Goal: Task Accomplishment & Management: Manage account settings

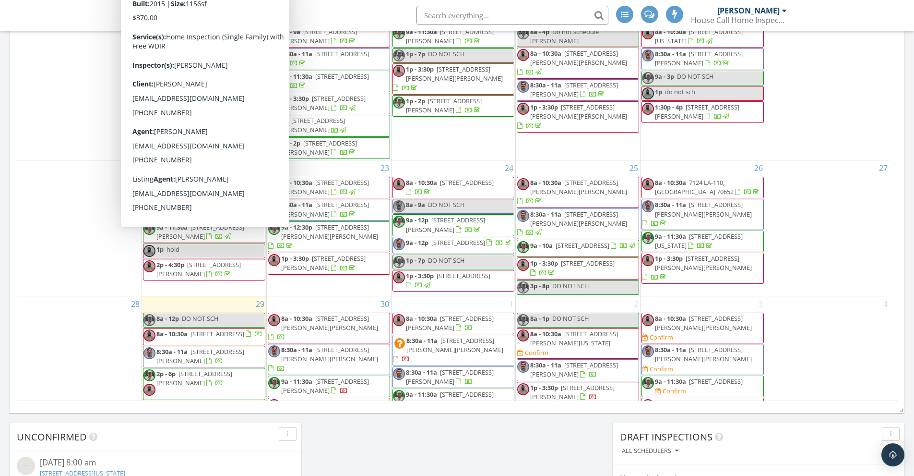
scroll to position [343, 0]
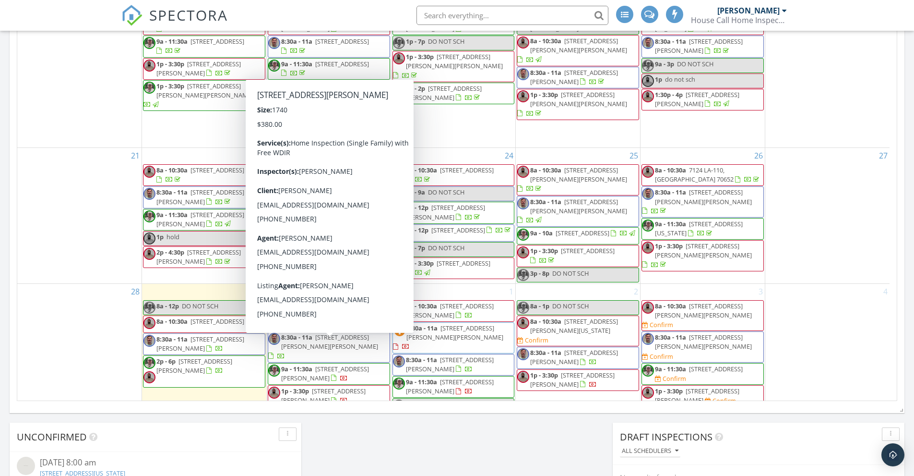
click at [345, 386] on span "1705 Hilma St, Westlake 70669" at bounding box center [323, 395] width 84 height 18
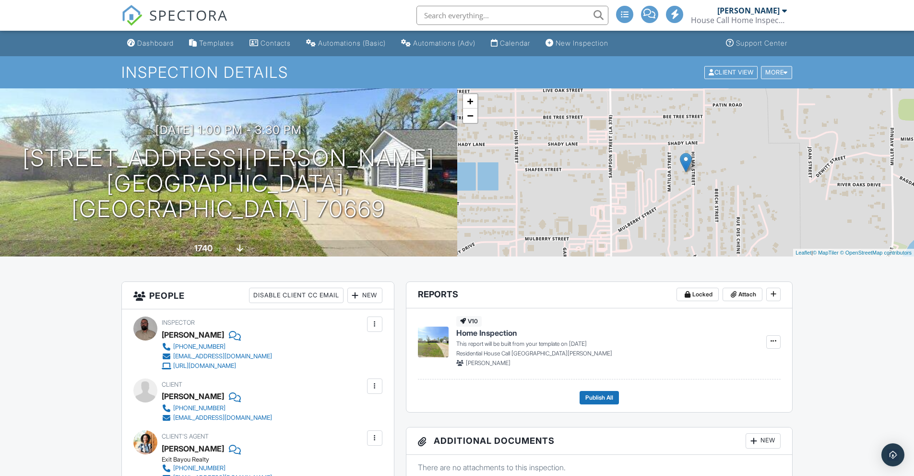
click at [785, 71] on div at bounding box center [786, 72] width 4 height 6
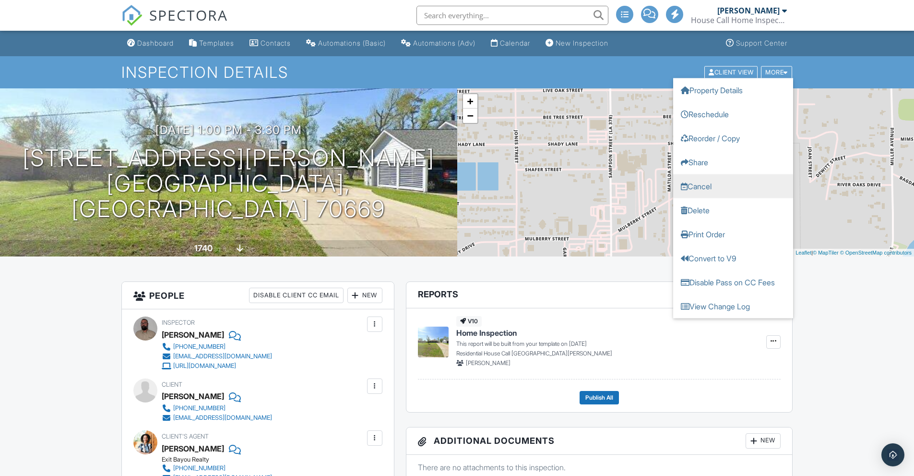
click at [709, 188] on link "Cancel" at bounding box center [733, 186] width 120 height 24
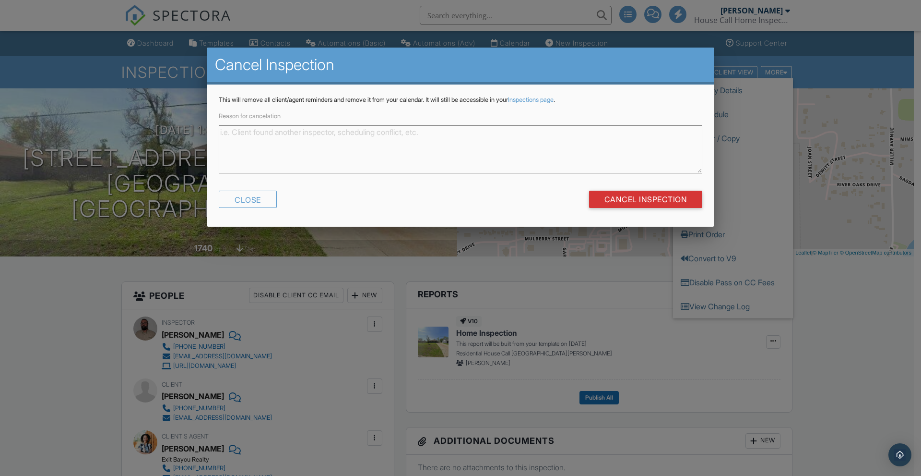
click at [305, 141] on textarea "Reason for cancelation" at bounding box center [461, 149] width 484 height 48
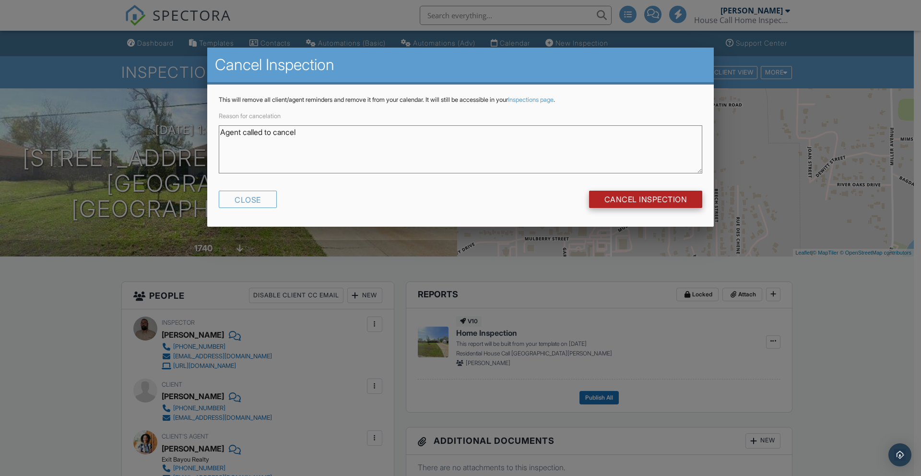
type textarea "Agent called to cancel"
click at [653, 198] on input "Cancel Inspection" at bounding box center [646, 199] width 114 height 17
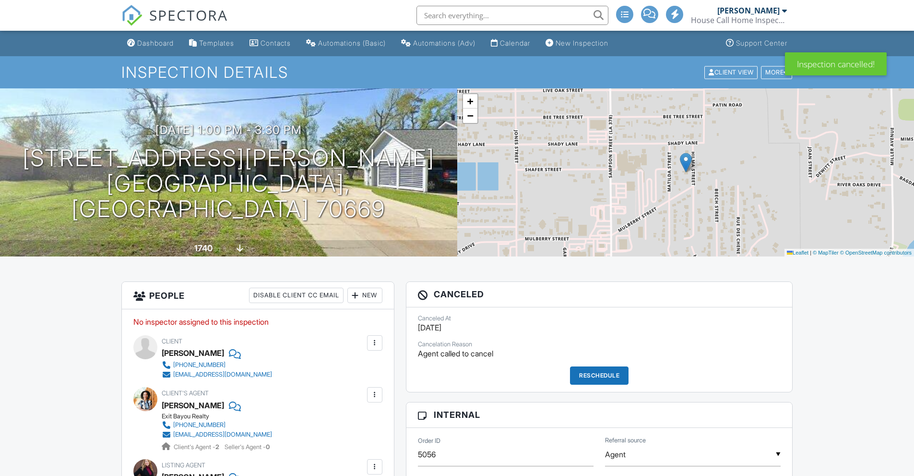
click at [534, 51] on link "Calendar" at bounding box center [510, 44] width 47 height 18
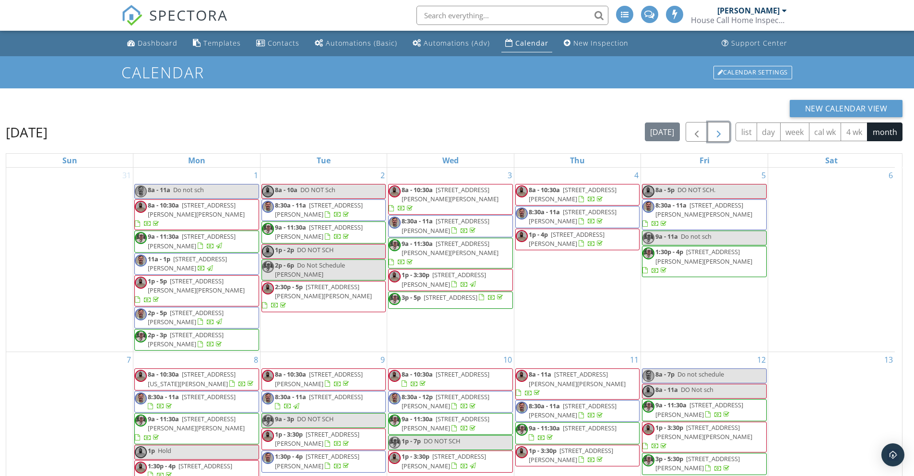
click at [720, 128] on span "button" at bounding box center [719, 132] width 12 height 12
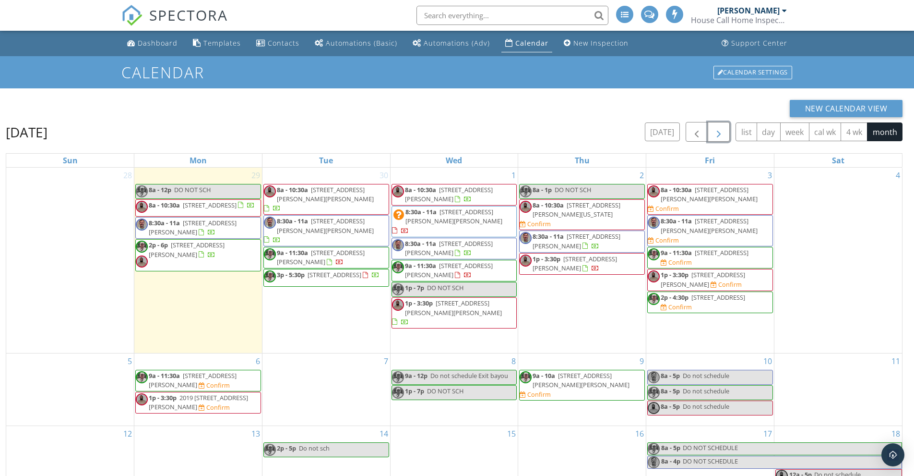
click at [204, 393] on span "2019 Tulip St, Lake Charles 70601" at bounding box center [198, 402] width 99 height 18
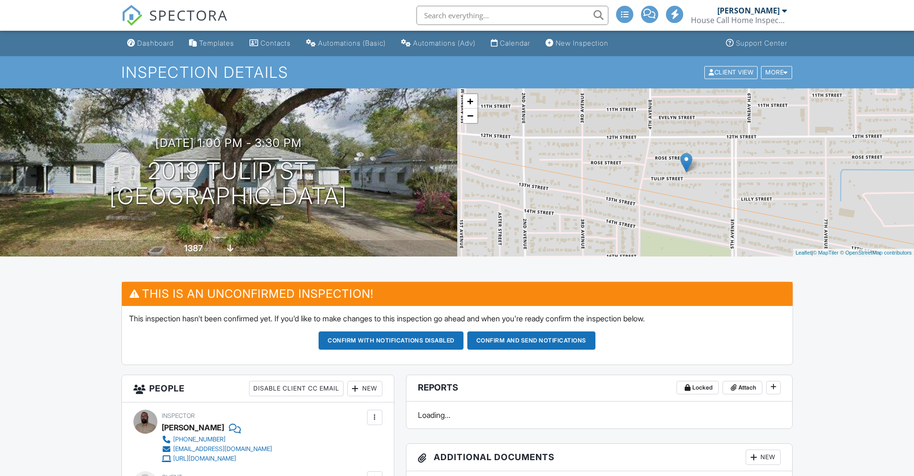
click at [228, 145] on h3 "10/06/2025 1:00 pm - 3:30 pm" at bounding box center [228, 142] width 146 height 13
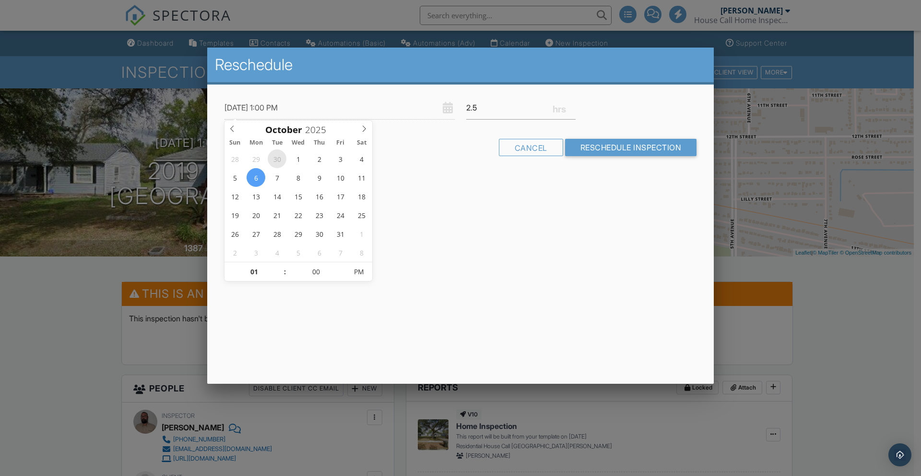
type input "09/30/2025 1:00 PM"
click at [628, 142] on input "Reschedule Inspection" at bounding box center [631, 147] width 132 height 17
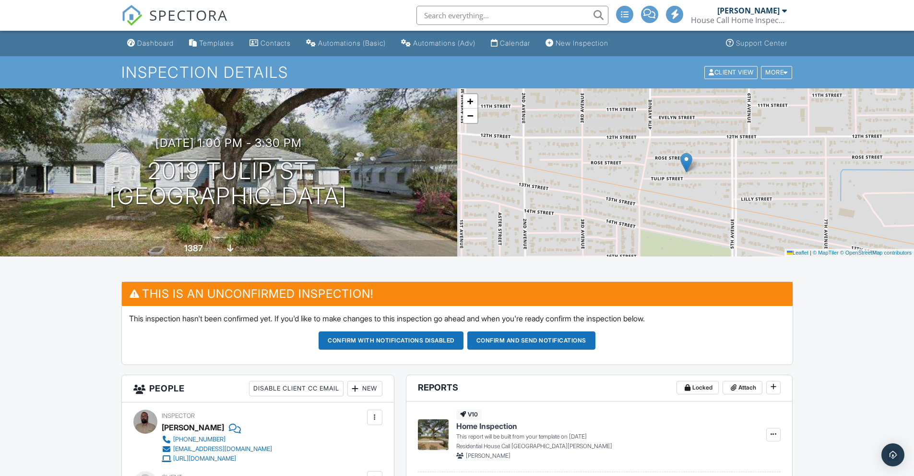
click at [530, 40] on div "Calendar" at bounding box center [515, 43] width 30 height 8
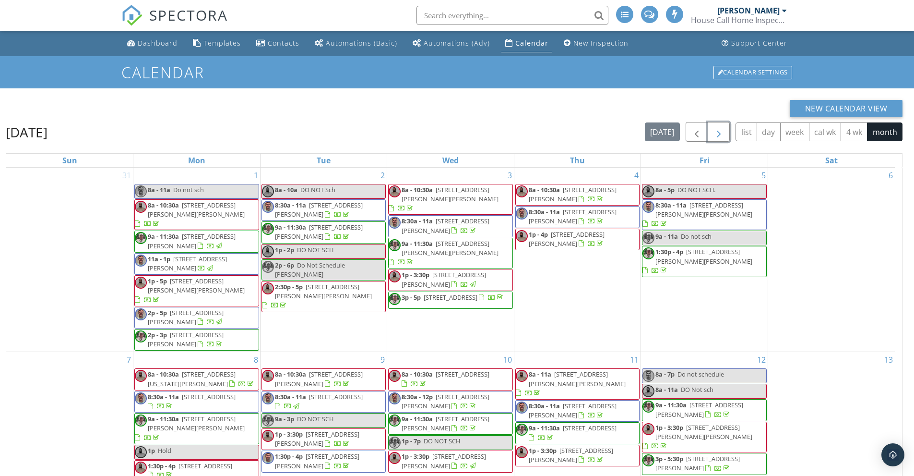
click at [718, 131] on span "button" at bounding box center [719, 132] width 12 height 12
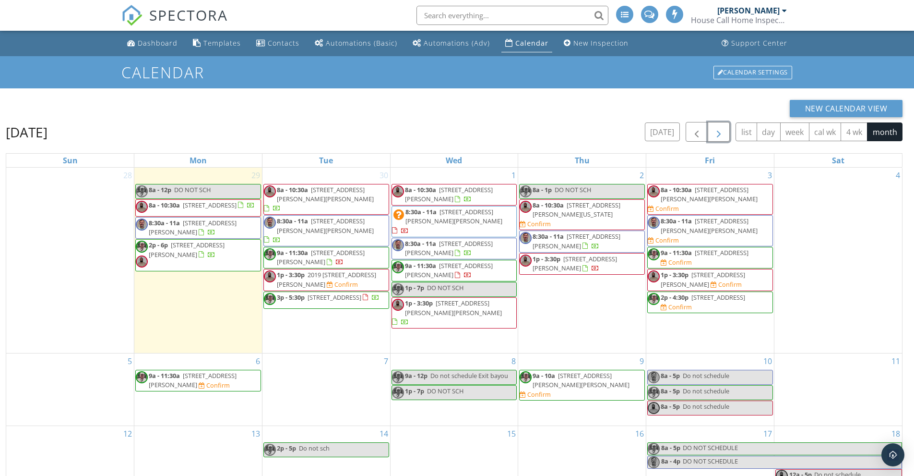
click at [350, 270] on span "1p - 3:30p 2019 Tulip St, Lake Charles 70601 Confirm" at bounding box center [326, 279] width 125 height 19
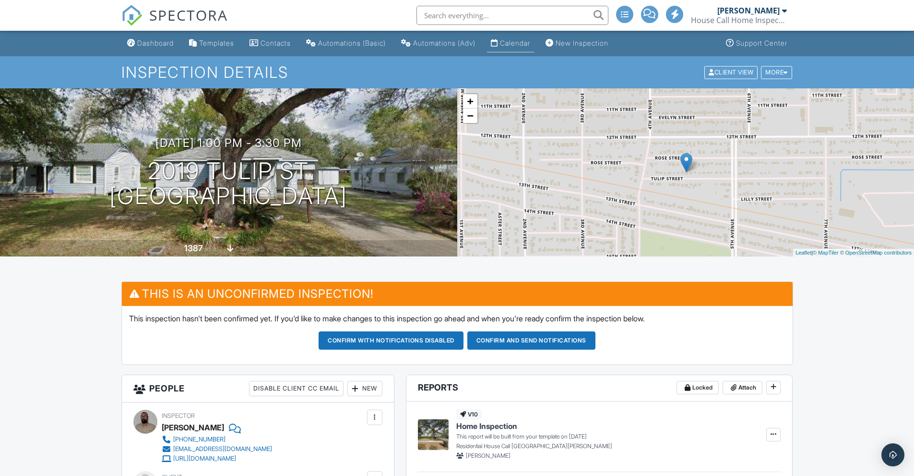
click at [522, 46] on div "Calendar" at bounding box center [515, 43] width 30 height 8
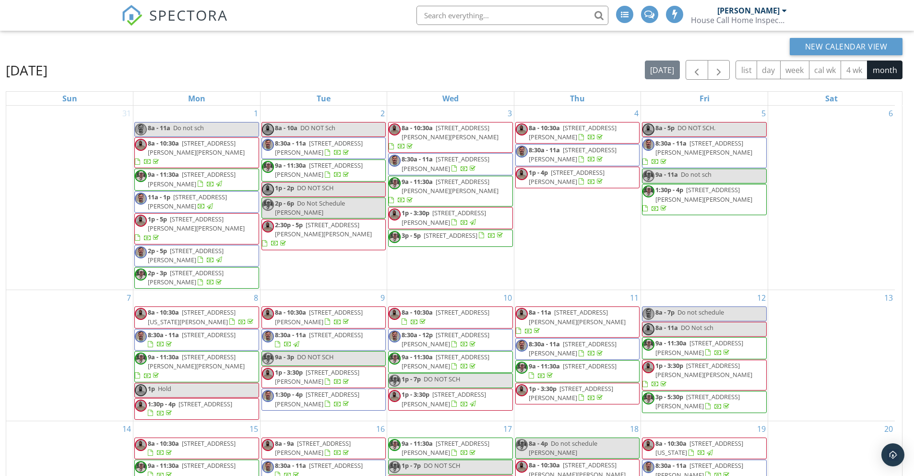
scroll to position [38, 0]
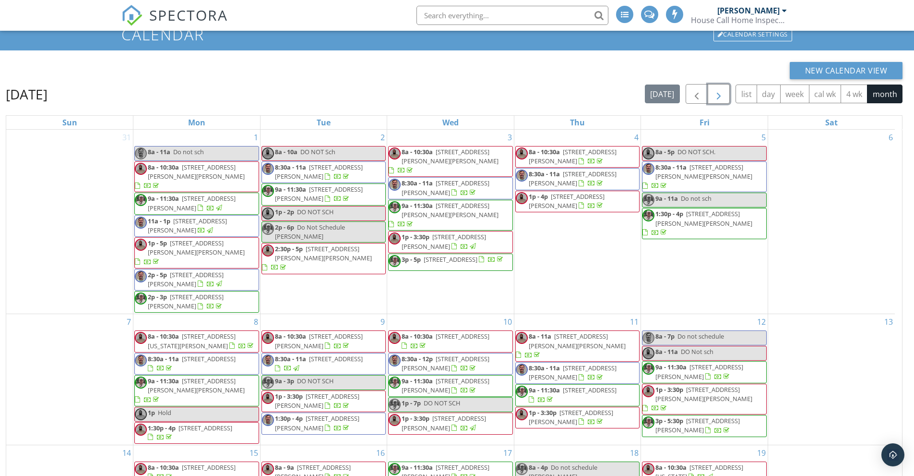
click at [723, 95] on span "button" at bounding box center [719, 94] width 12 height 12
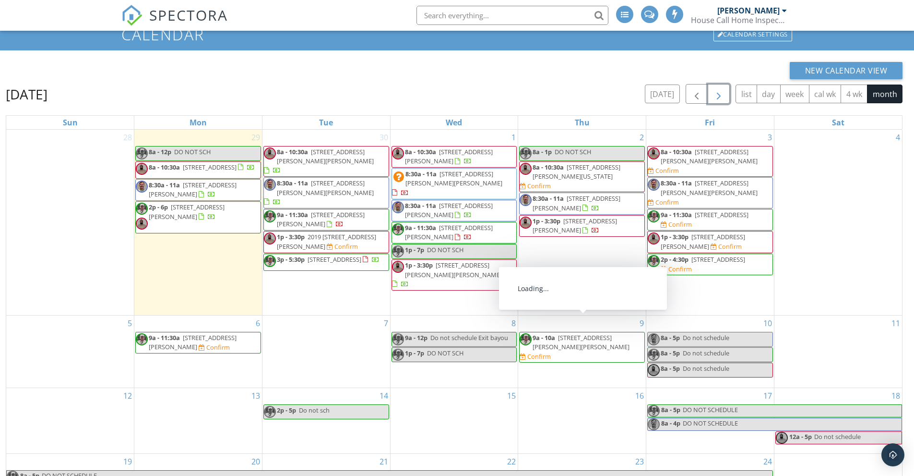
click at [588, 333] on span "1071 Lorraine Dr, Lake Charles 70611" at bounding box center [581, 342] width 97 height 18
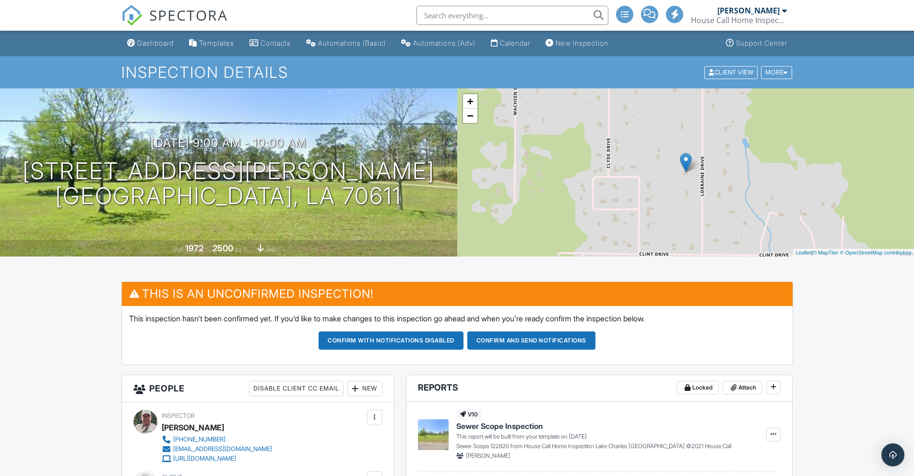
click at [149, 42] on div "Dashboard" at bounding box center [155, 43] width 36 height 8
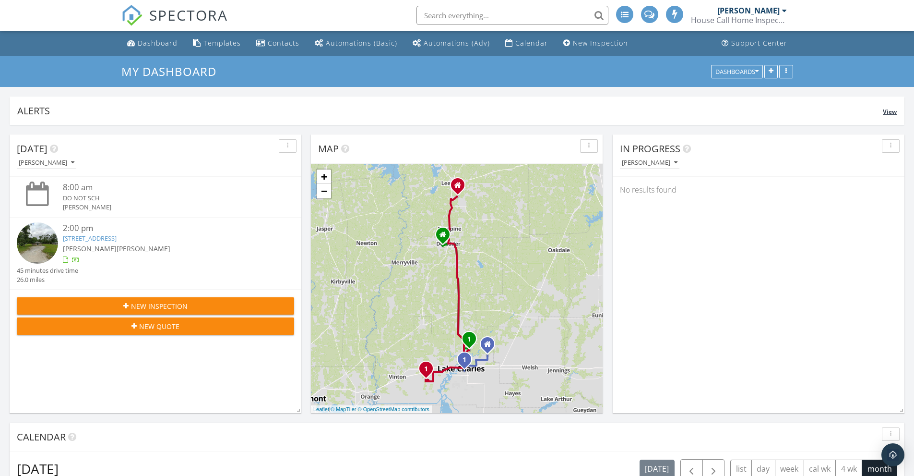
click at [489, 115] on div "Alerts" at bounding box center [450, 110] width 866 height 13
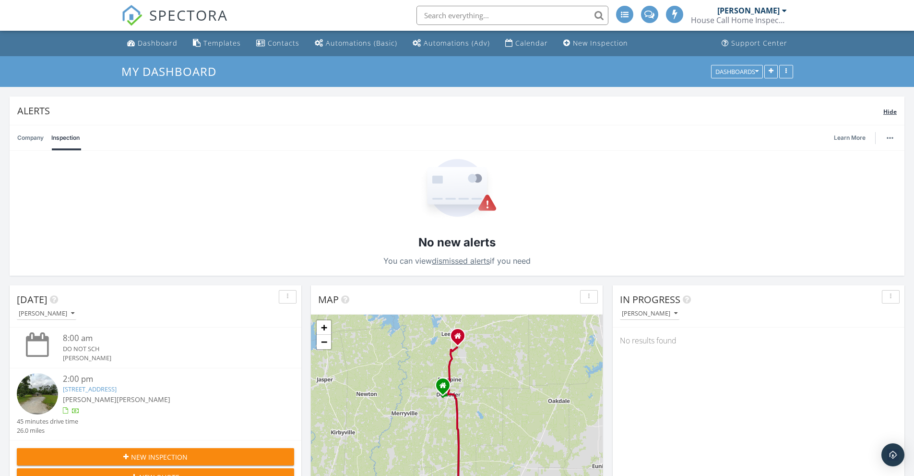
click at [474, 103] on div "Alerts Hide" at bounding box center [457, 110] width 895 height 28
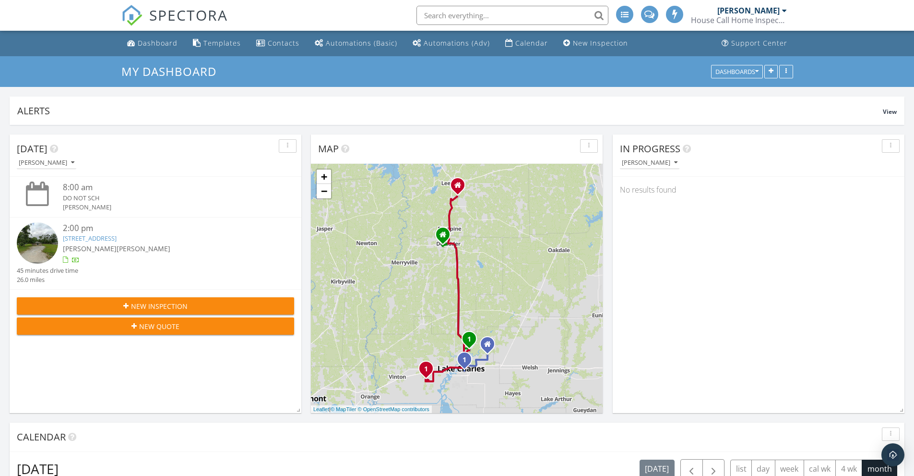
click at [778, 11] on div "[PERSON_NAME]" at bounding box center [748, 11] width 62 height 10
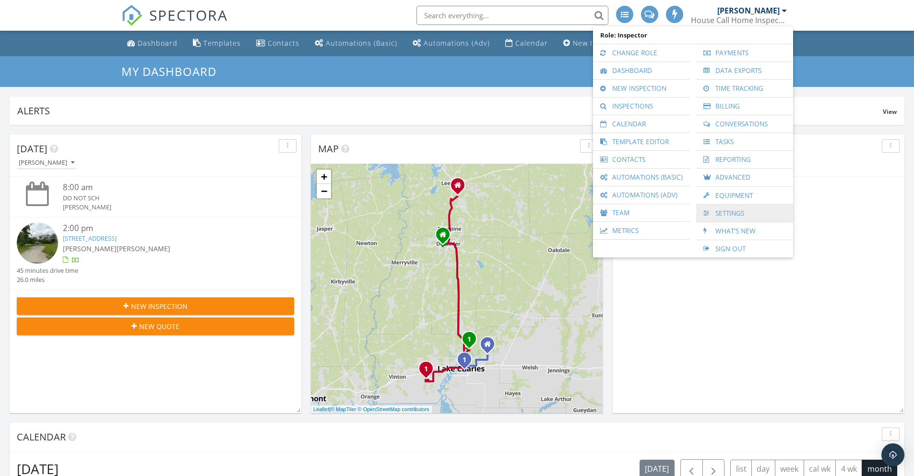
click at [733, 208] on link "Settings" at bounding box center [744, 212] width 87 height 17
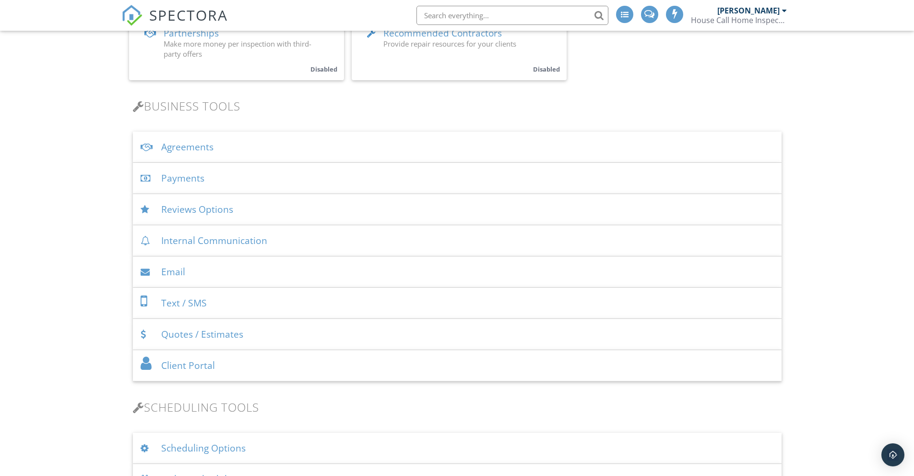
scroll to position [240, 0]
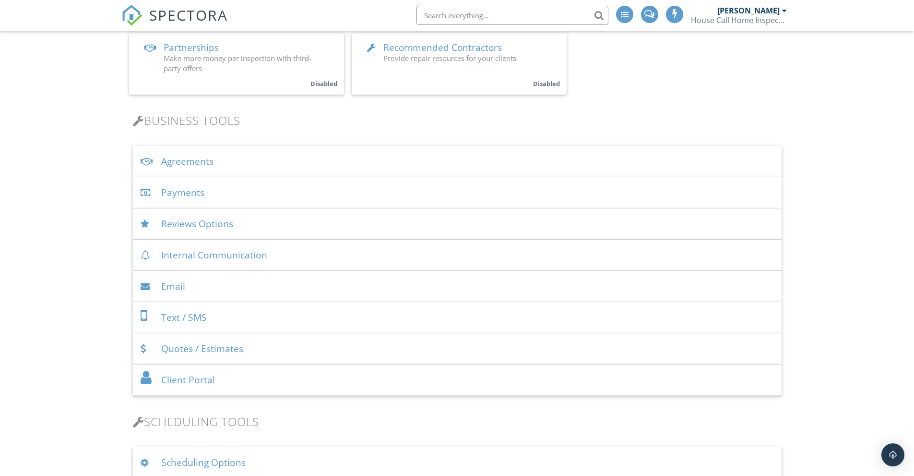
click at [177, 163] on div "Agreements" at bounding box center [457, 161] width 649 height 31
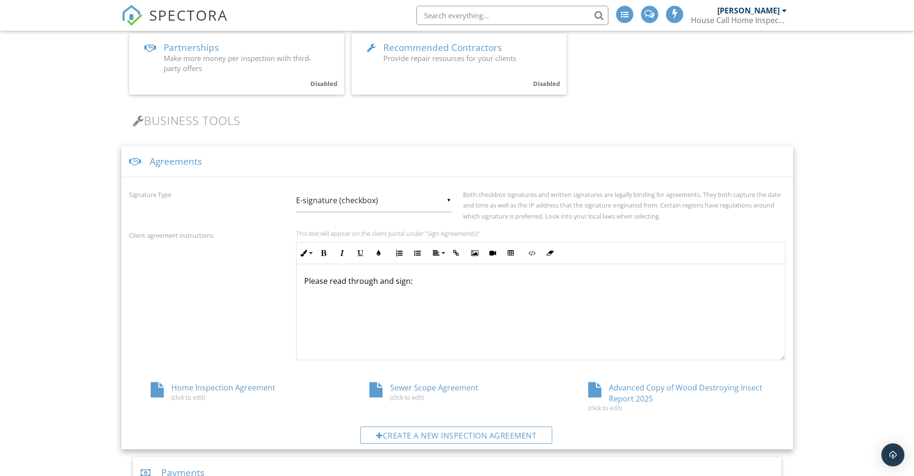
click at [178, 160] on div "Agreements" at bounding box center [457, 161] width 672 height 31
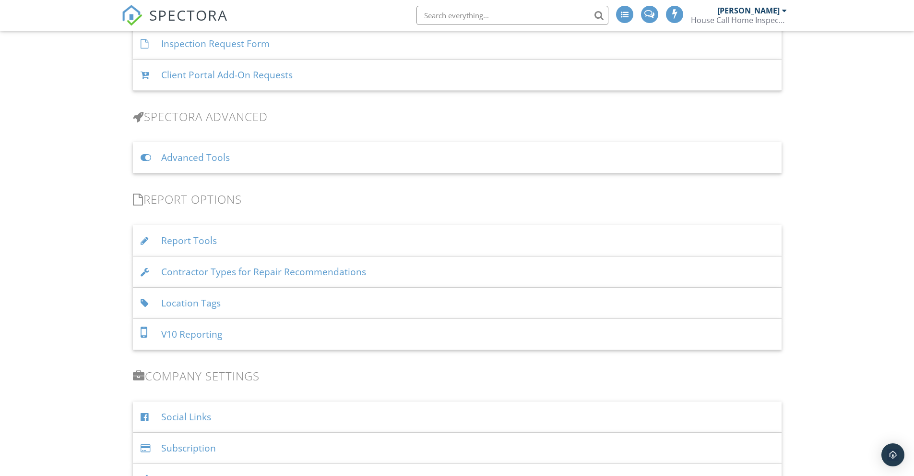
scroll to position [768, 0]
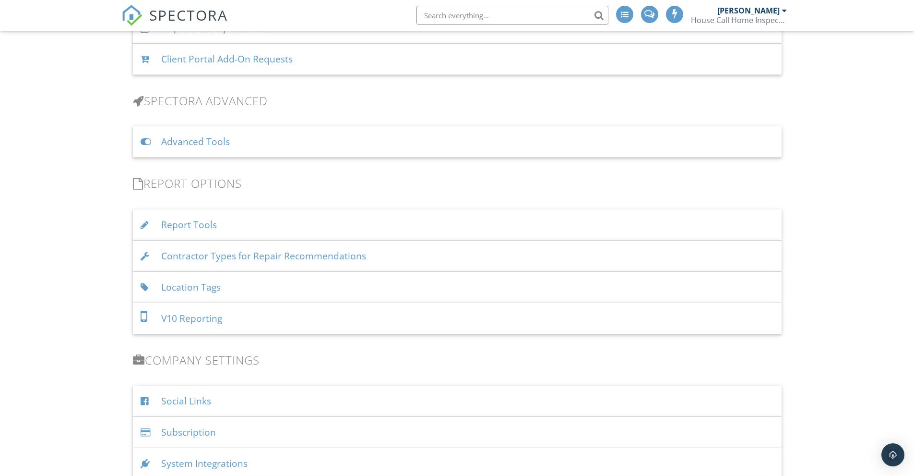
click at [205, 219] on div "Report Tools" at bounding box center [457, 224] width 649 height 31
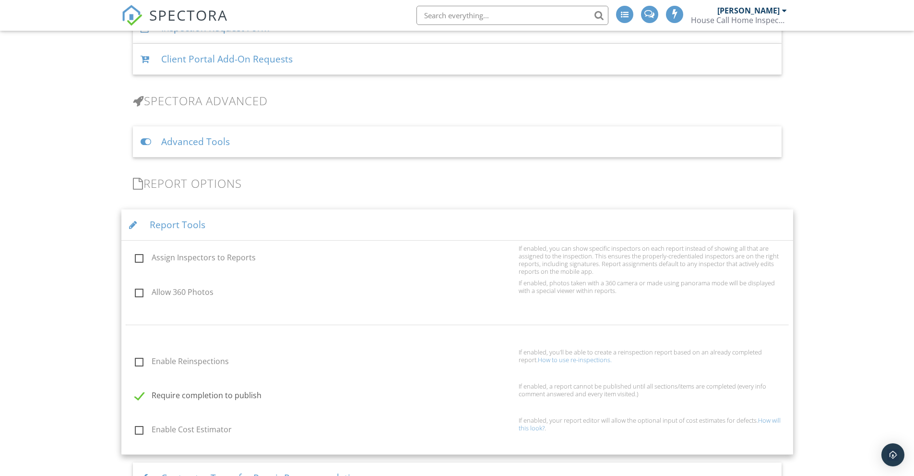
click at [190, 225] on div "Report Tools" at bounding box center [457, 224] width 672 height 31
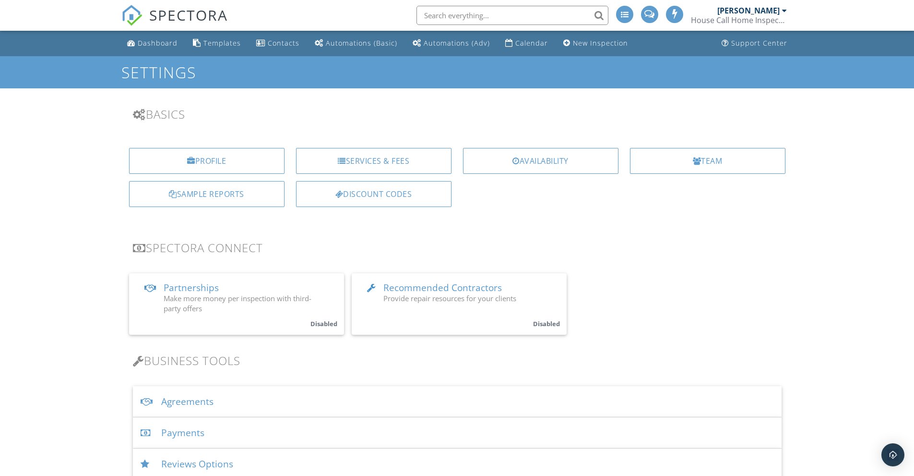
click at [782, 12] on div at bounding box center [784, 11] width 5 height 8
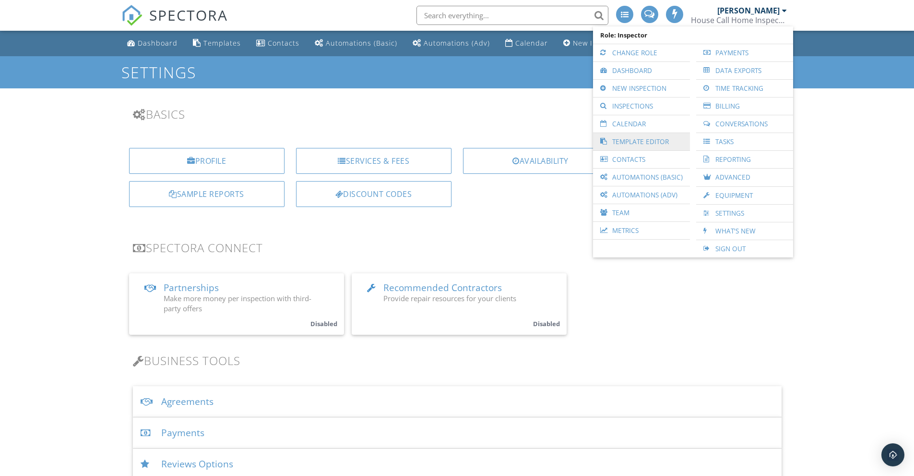
click at [639, 142] on link "Template Editor" at bounding box center [641, 141] width 87 height 17
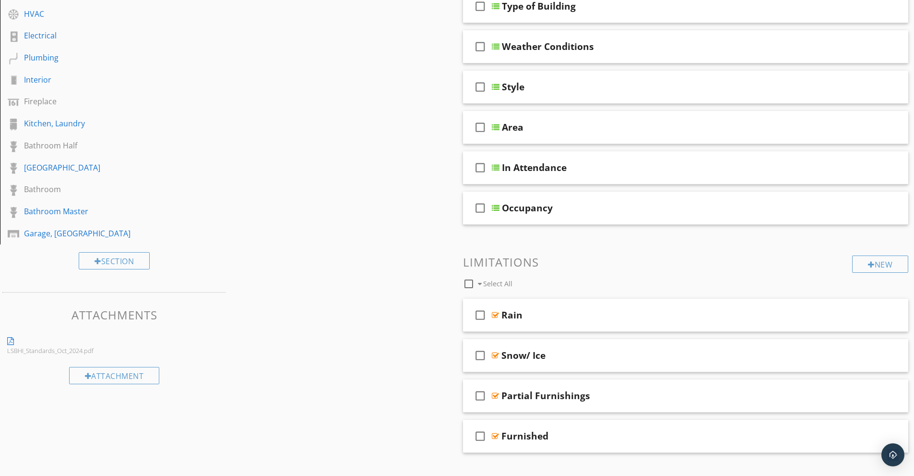
scroll to position [271, 0]
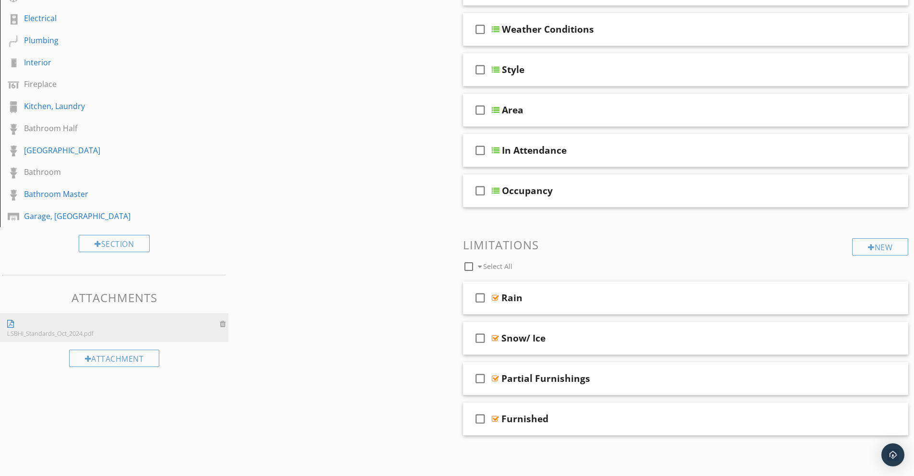
click at [224, 322] on div at bounding box center [224, 324] width 9 height 8
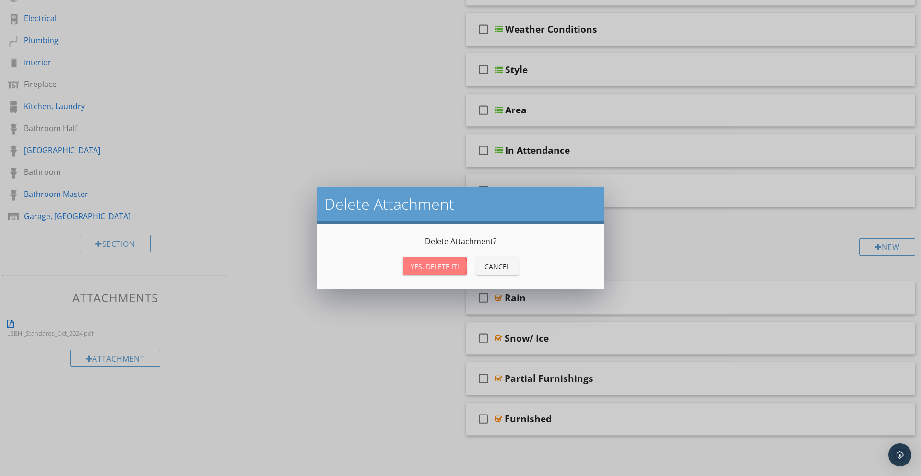
click at [433, 263] on div "Yes, Delete it!" at bounding box center [435, 266] width 48 height 10
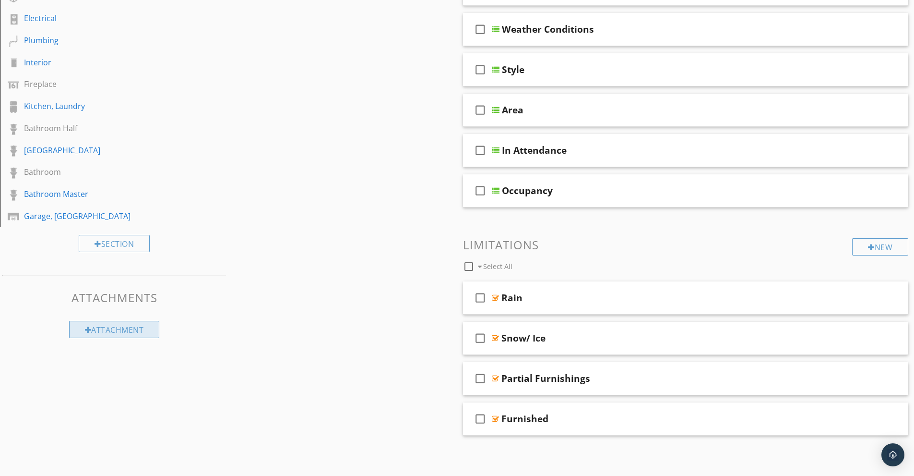
click at [112, 329] on div "Attachment" at bounding box center [114, 329] width 91 height 17
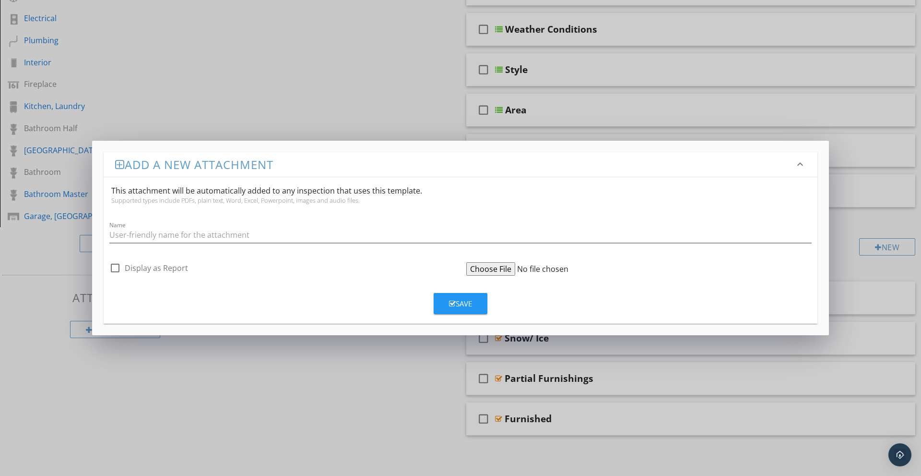
click at [496, 267] on input "file" at bounding box center [539, 268] width 147 height 13
type input "C:\fakepath\Standards-2025.pdf"
click at [216, 231] on input "Name" at bounding box center [460, 235] width 703 height 16
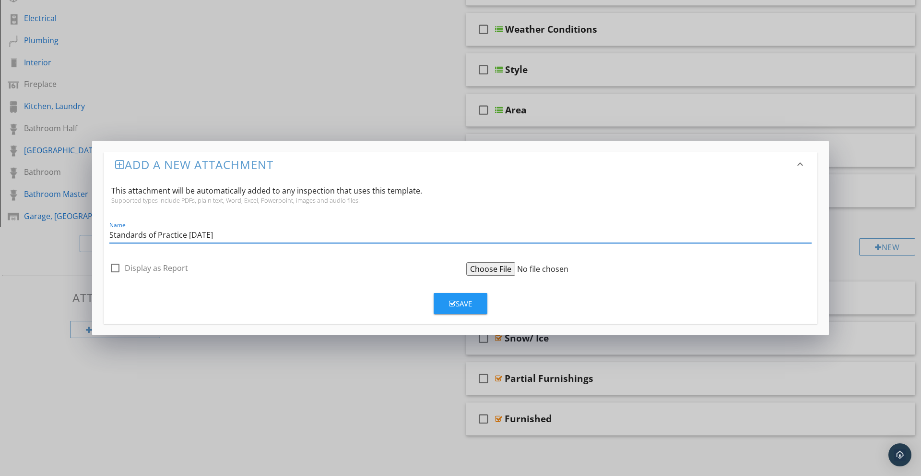
type input "Standards of Practice August 2025"
click at [460, 302] on div "Save" at bounding box center [460, 303] width 23 height 11
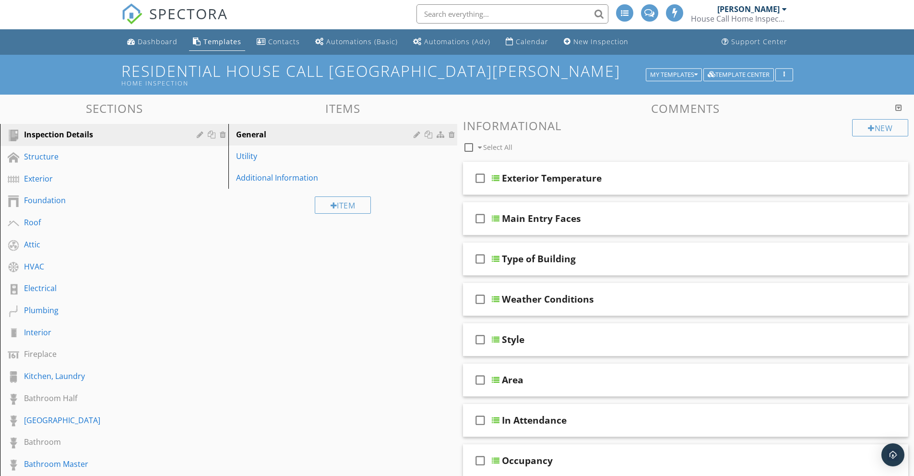
scroll to position [0, 0]
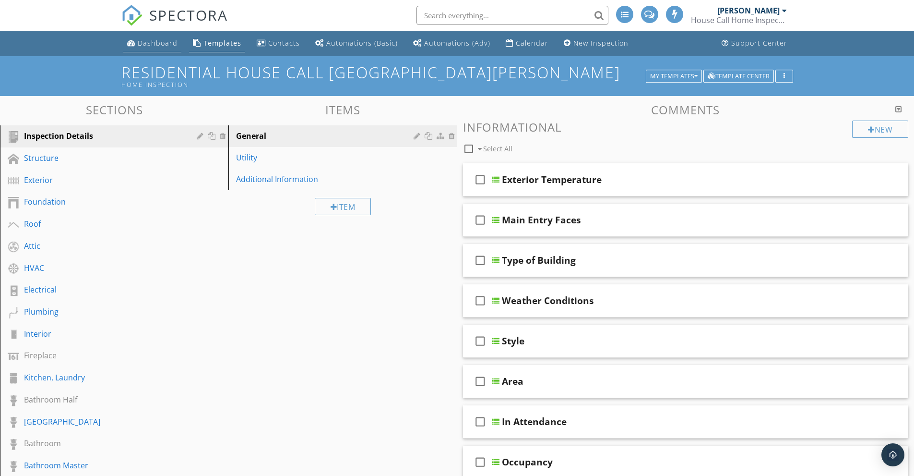
click at [152, 44] on div "Dashboard" at bounding box center [158, 42] width 40 height 9
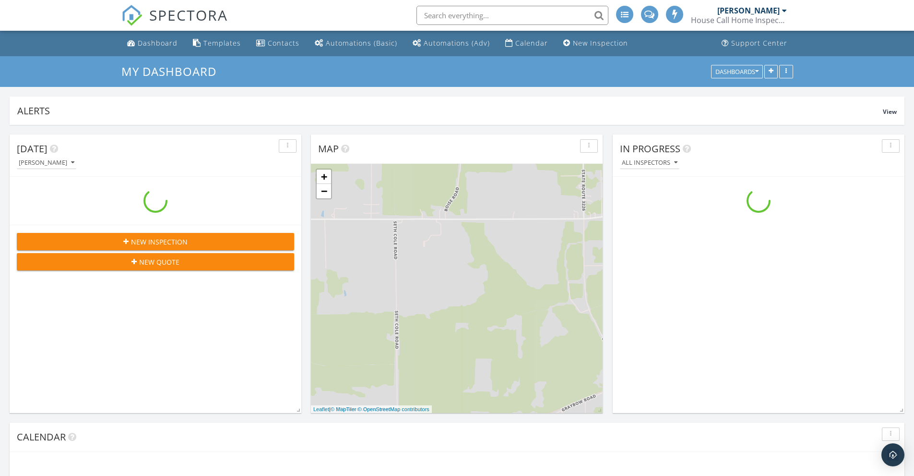
scroll to position [888, 929]
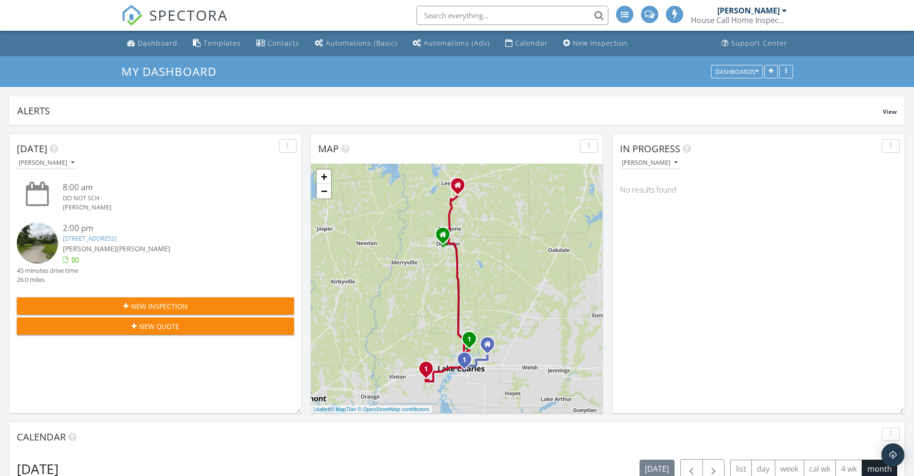
click at [117, 237] on link "1261 Woodland Trail , Lake Charles, LA 70611" at bounding box center [90, 238] width 54 height 9
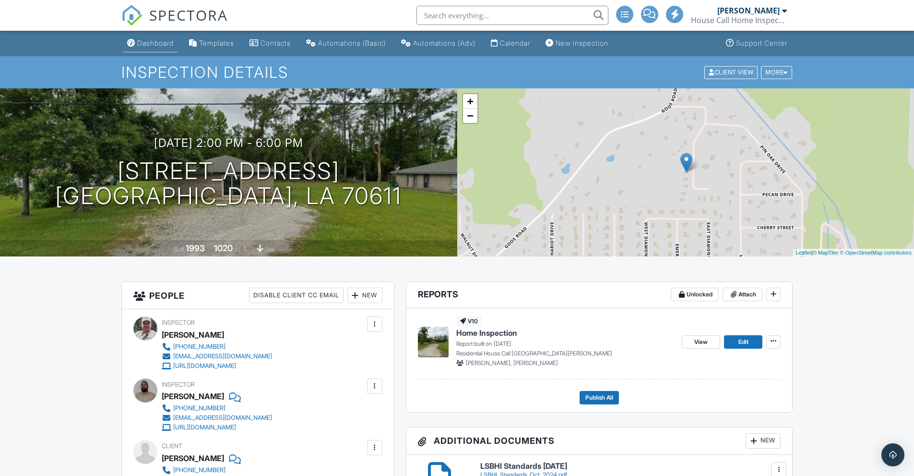
click at [152, 45] on div "Dashboard" at bounding box center [155, 43] width 36 height 8
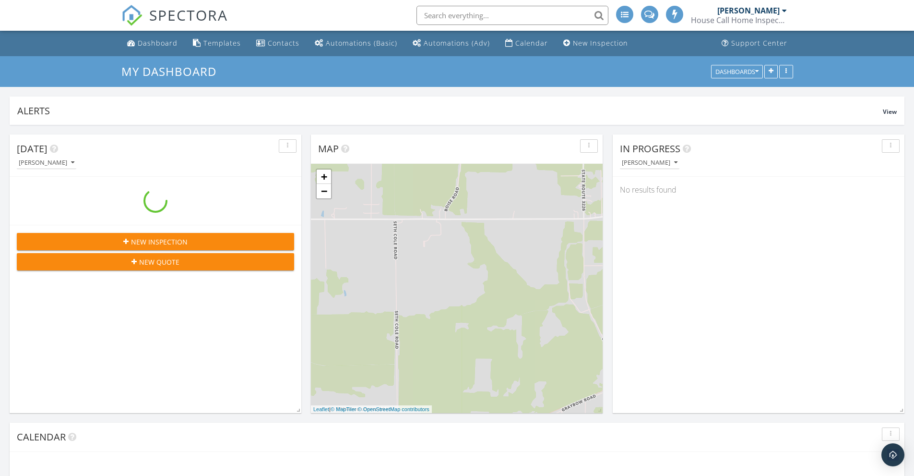
scroll to position [888, 929]
